Goal: Find contact information: Find contact information

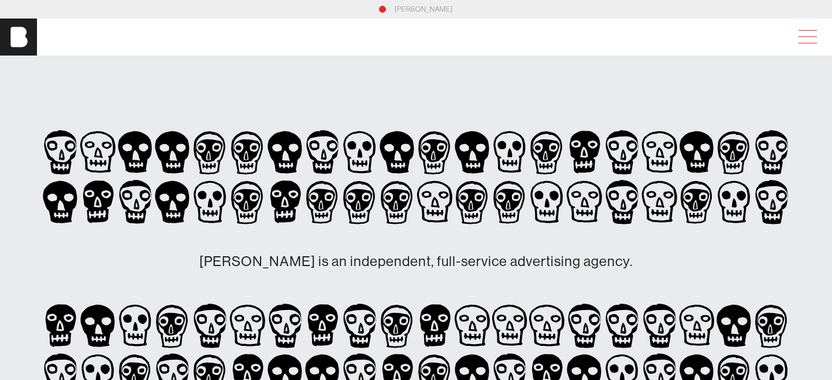
click at [808, 40] on span at bounding box center [805, 37] width 27 height 21
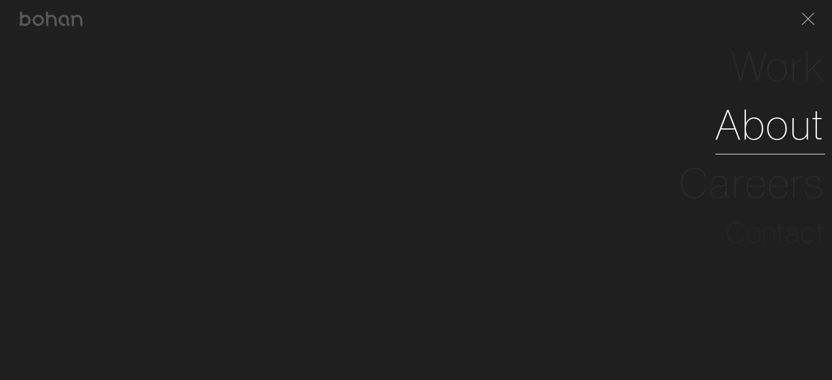
click at [776, 104] on link "About" at bounding box center [770, 124] width 110 height 58
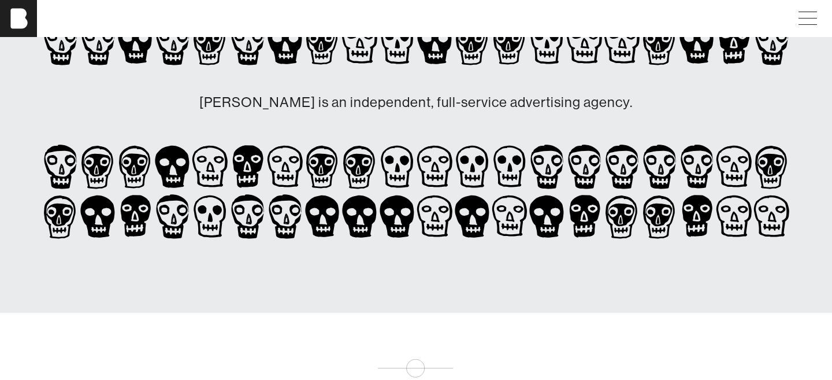
scroll to position [162, 0]
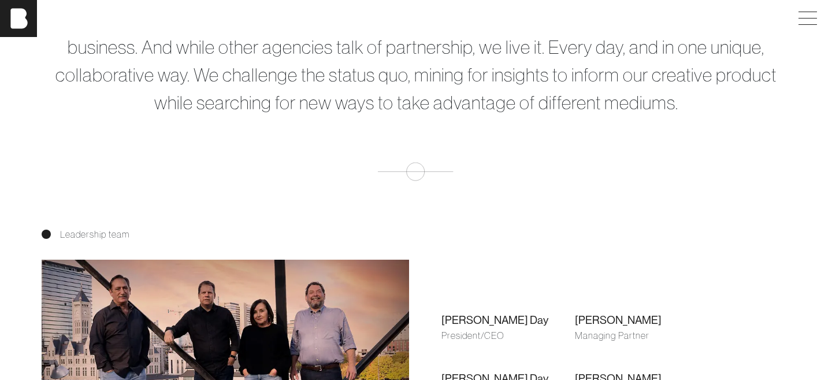
scroll to position [0, 0]
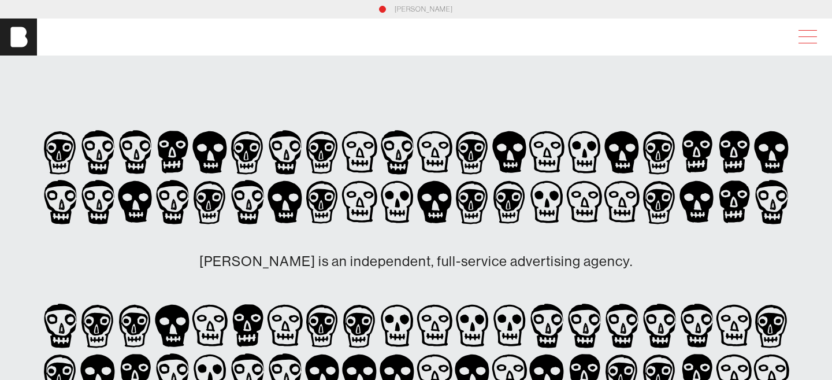
click at [812, 46] on span at bounding box center [805, 37] width 27 height 21
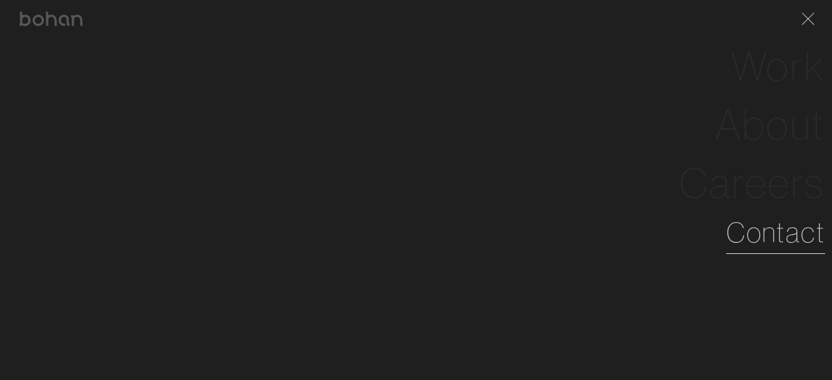
click at [762, 247] on link "Contact" at bounding box center [775, 232] width 99 height 42
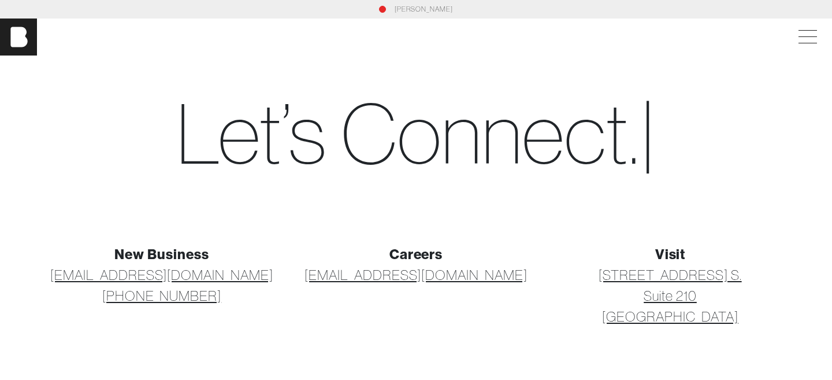
click at [407, 17] on section "[PERSON_NAME]" at bounding box center [416, 9] width 832 height 18
click at [411, 10] on link "[PERSON_NAME]" at bounding box center [424, 9] width 58 height 10
